Goal: Task Accomplishment & Management: Use online tool/utility

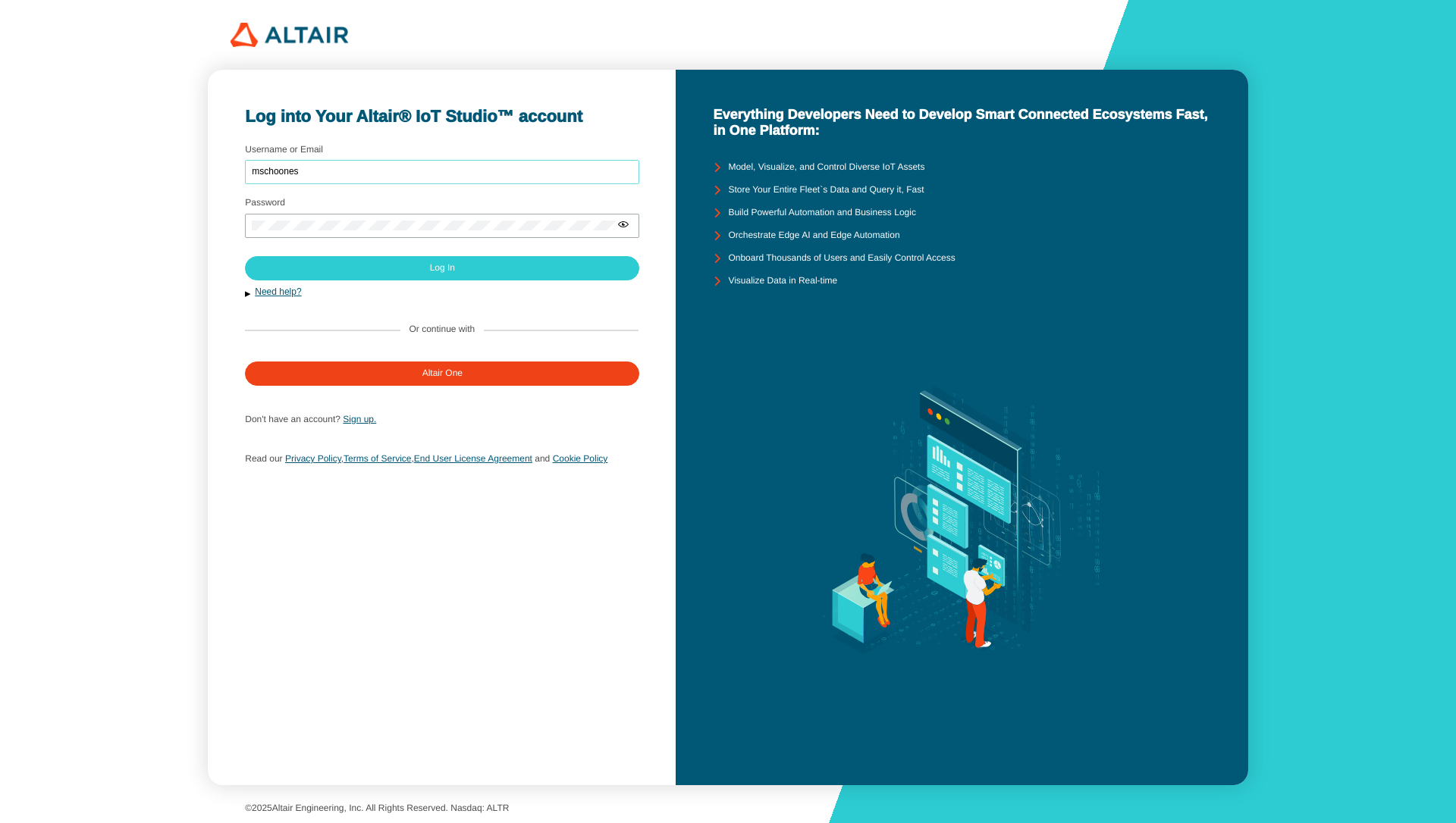
click at [339, 170] on input "mschoones" at bounding box center [442, 172] width 381 height 11
type input "iotstudiodemos"
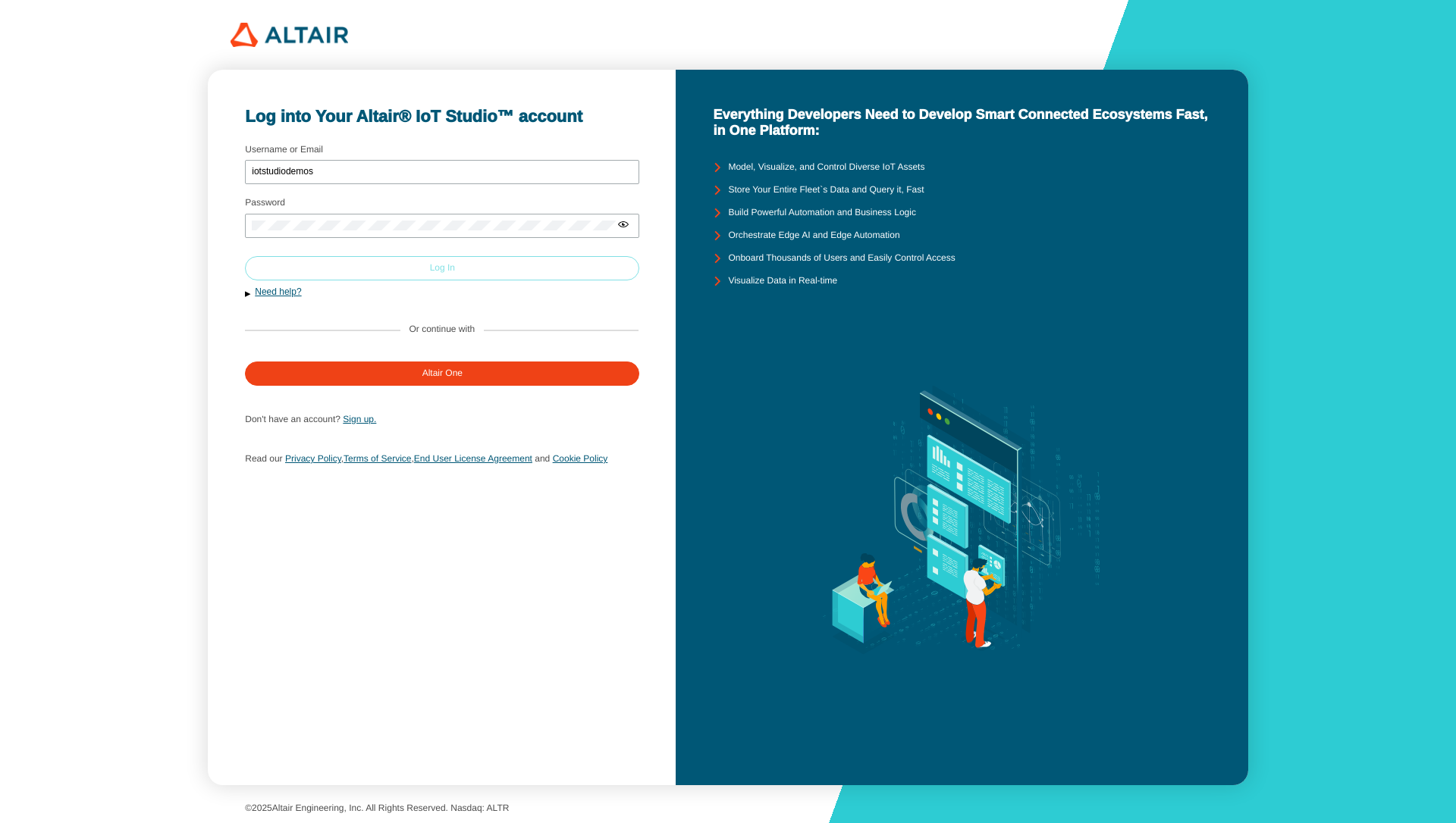
click at [0, 0] on slot "Log In" at bounding box center [0, 0] width 0 height 0
